Goal: Task Accomplishment & Management: Manage account settings

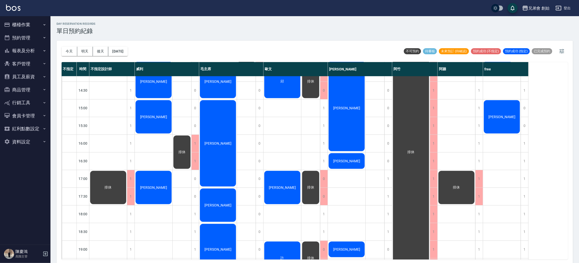
click at [117, 150] on div "排休 排休" at bounding box center [108, 143] width 38 height 513
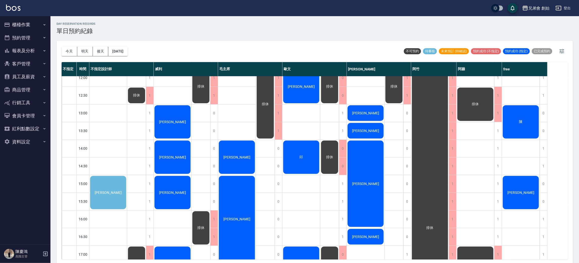
scroll to position [189, 0]
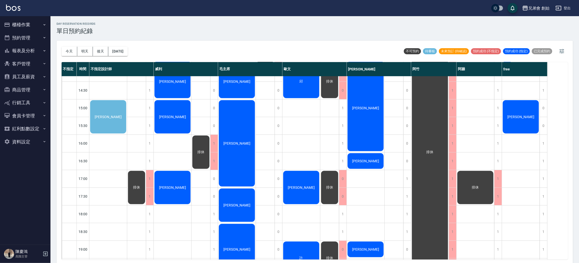
click at [110, 125] on div "[PERSON_NAME]" at bounding box center [108, 116] width 38 height 35
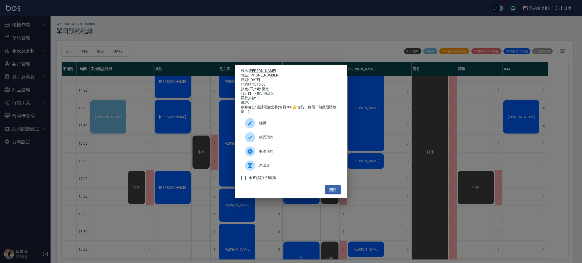
click at [258, 69] on link "[PERSON_NAME]" at bounding box center [262, 71] width 27 height 4
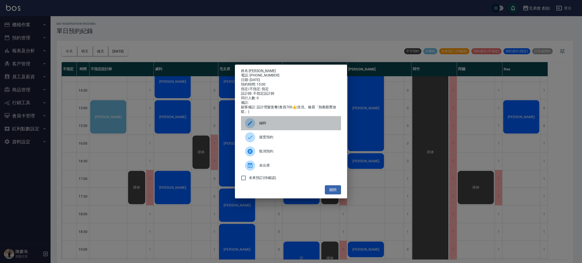
click at [263, 122] on div "編輯" at bounding box center [291, 123] width 100 height 14
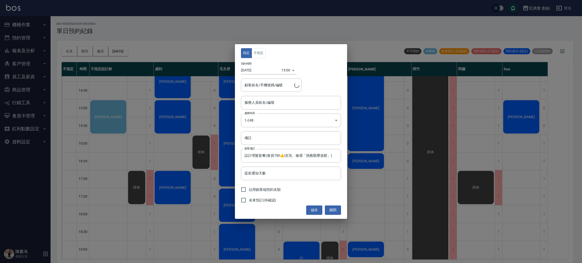
type input "不指定設計師(無代號)"
type input "[PERSON_NAME]/0903287710"
click at [260, 52] on button "不指定" at bounding box center [258, 53] width 14 height 10
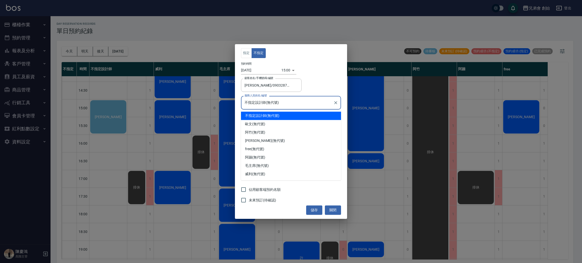
click at [290, 104] on input "不指定設計師(無代號)" at bounding box center [287, 102] width 88 height 9
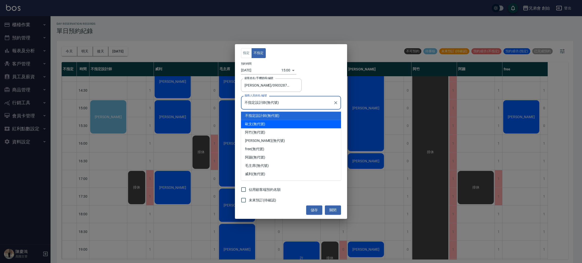
click at [290, 126] on div "[PERSON_NAME](無代號)" at bounding box center [291, 124] width 100 height 8
type input "[PERSON_NAME](無代號)"
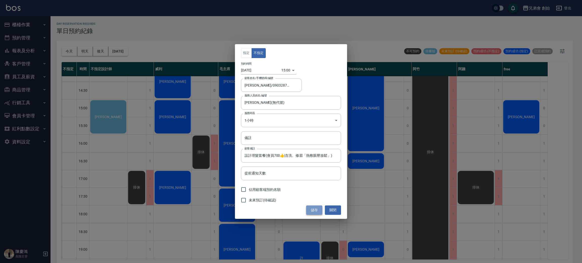
click at [314, 212] on button "儲存" at bounding box center [314, 210] width 16 height 9
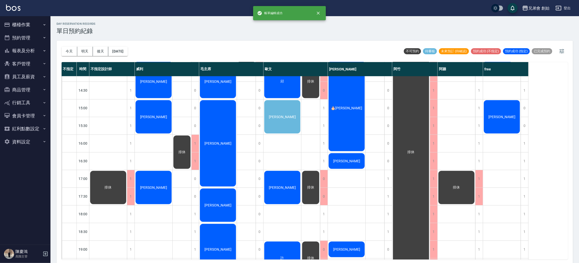
click at [127, 28] on div "[PERSON_NAME]" at bounding box center [108, 19] width 38 height 17
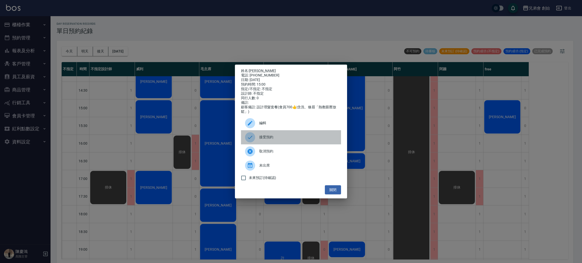
click at [276, 140] on span "接受預約" at bounding box center [298, 137] width 78 height 5
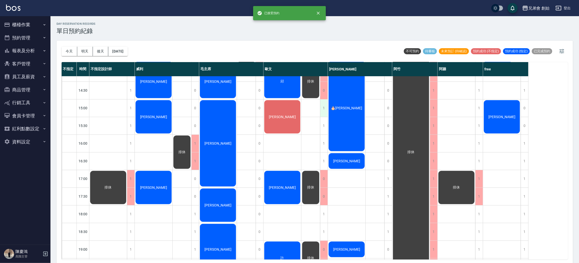
click at [321, 107] on div "1" at bounding box center [324, 107] width 8 height 17
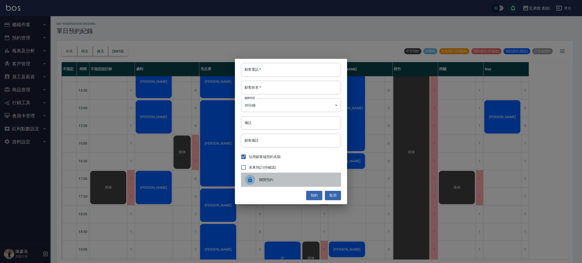
click at [267, 174] on div "關閉預約" at bounding box center [291, 180] width 100 height 14
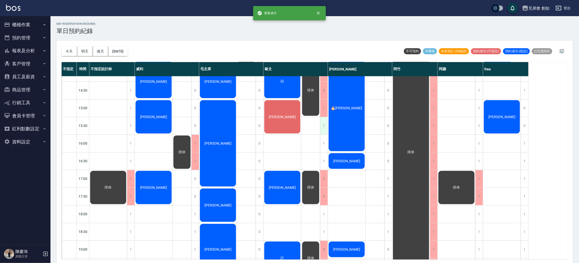
click at [324, 124] on div "1" at bounding box center [324, 125] width 8 height 17
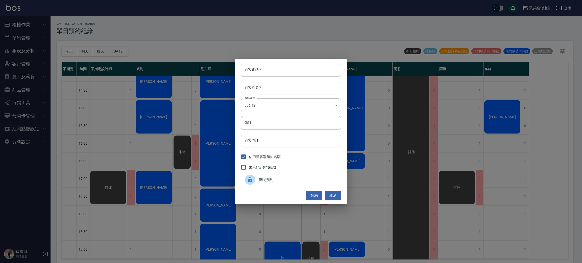
click at [281, 177] on span "關閉預約" at bounding box center [298, 179] width 78 height 5
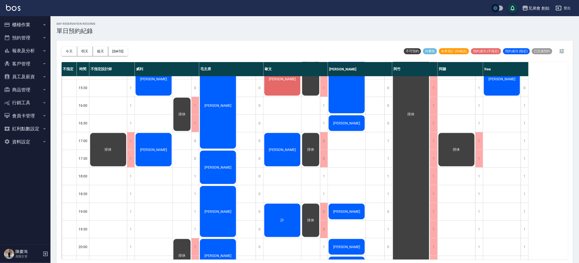
scroll to position [113, 0]
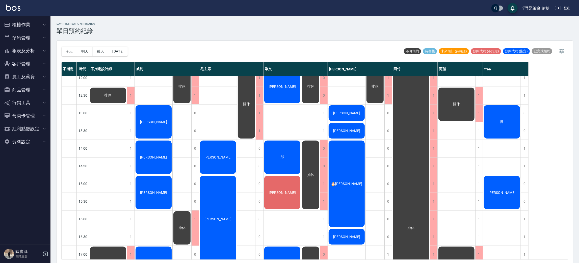
click at [127, 104] on div "邱" at bounding box center [108, 95] width 38 height 17
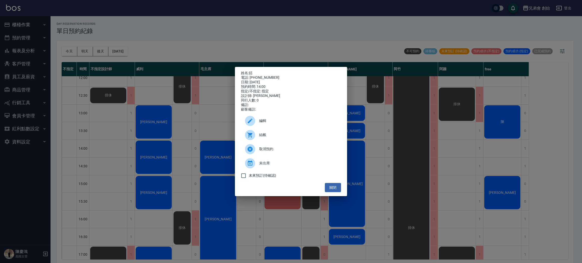
click at [113, 147] on div "姓名: [PERSON_NAME] 電話: [PHONE_NUMBER] 日期: [DATE] 預約時間: 14:00 指定/不指定: 指定 設計師: [PE…" at bounding box center [291, 131] width 582 height 263
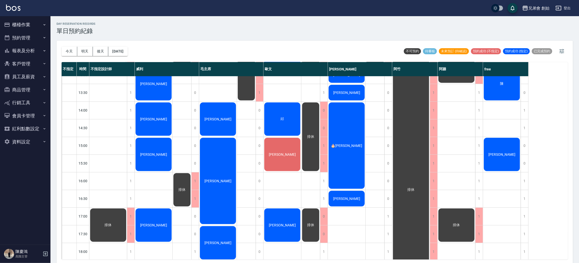
scroll to position [38, 0]
